Goal: Navigation & Orientation: Find specific page/section

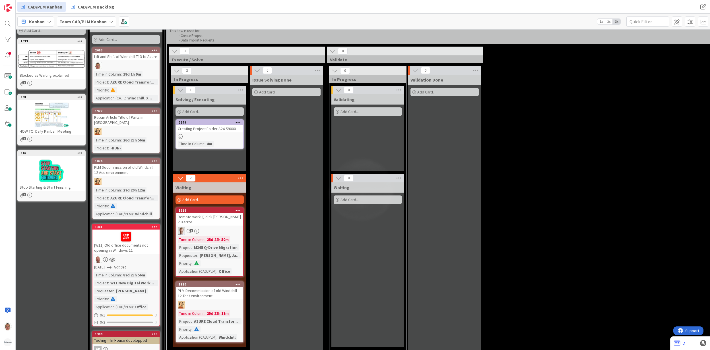
scroll to position [38, 0]
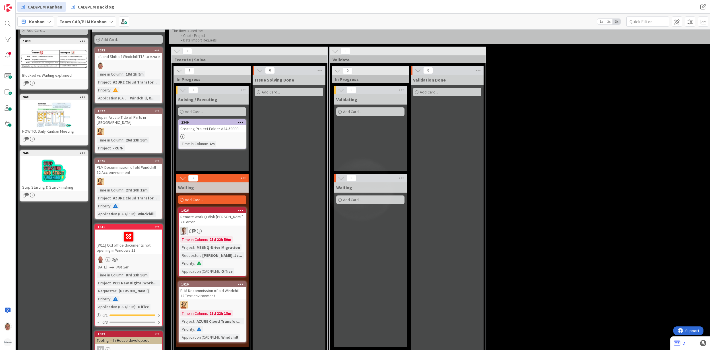
click at [233, 137] on div at bounding box center [212, 136] width 67 height 5
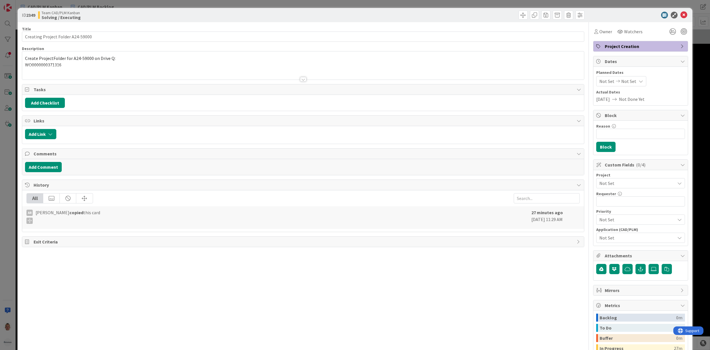
click at [114, 244] on span "Exit Criteria" at bounding box center [304, 242] width 540 height 7
click at [681, 17] on icon at bounding box center [683, 15] width 7 height 7
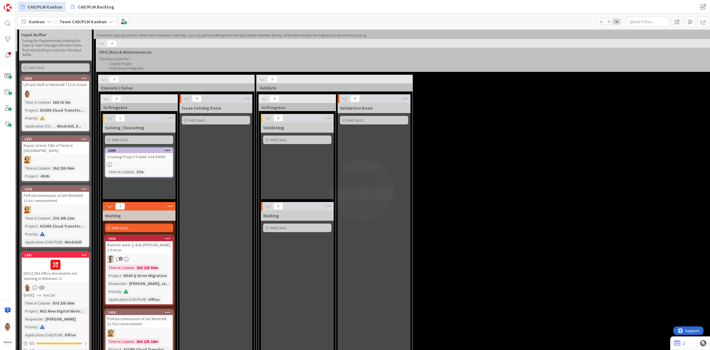
scroll to position [0, 73]
